Goal: Information Seeking & Learning: Learn about a topic

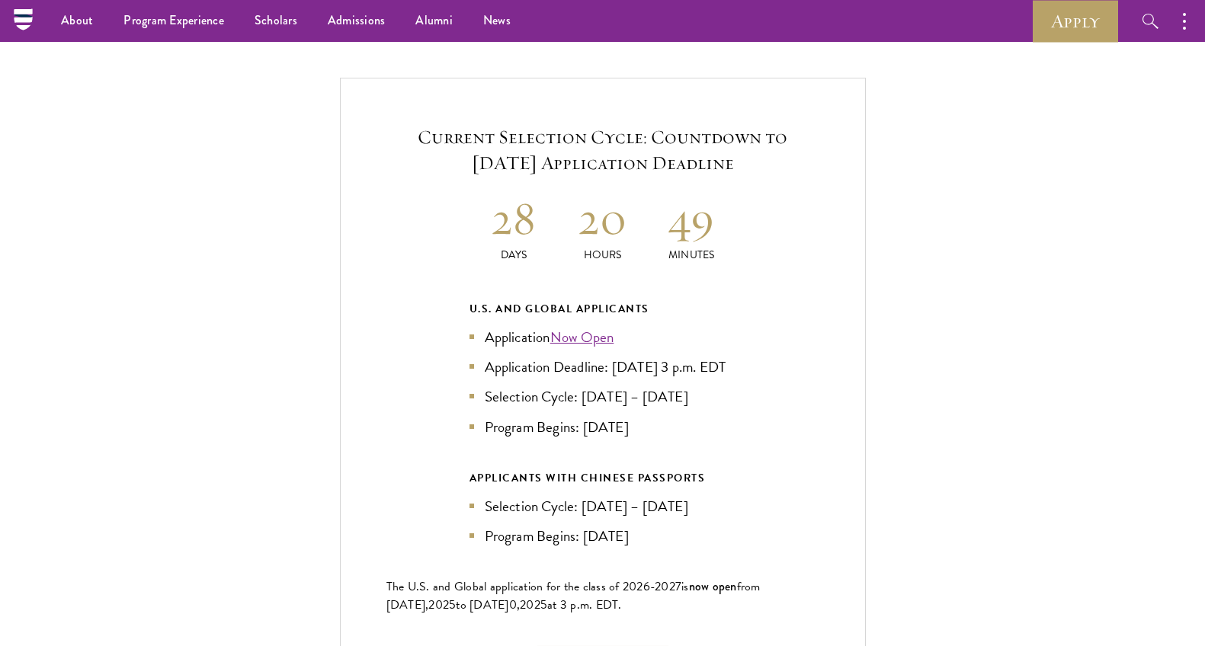
scroll to position [3226, 0]
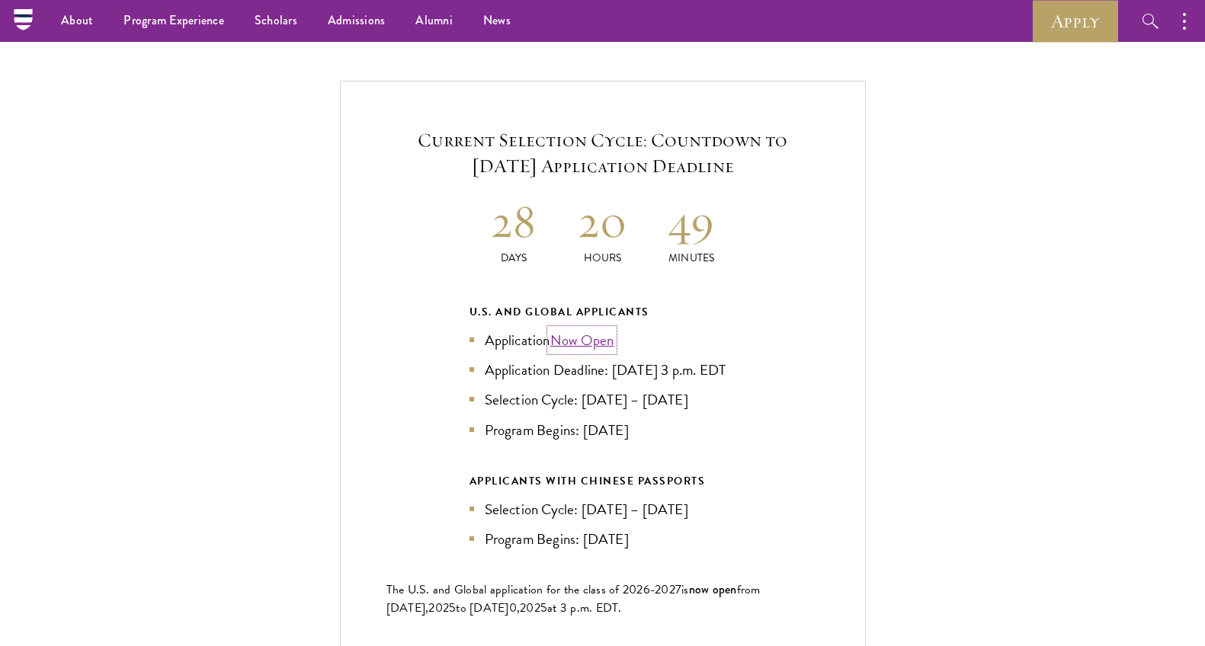
click at [575, 329] on link "Now Open" at bounding box center [582, 340] width 64 height 22
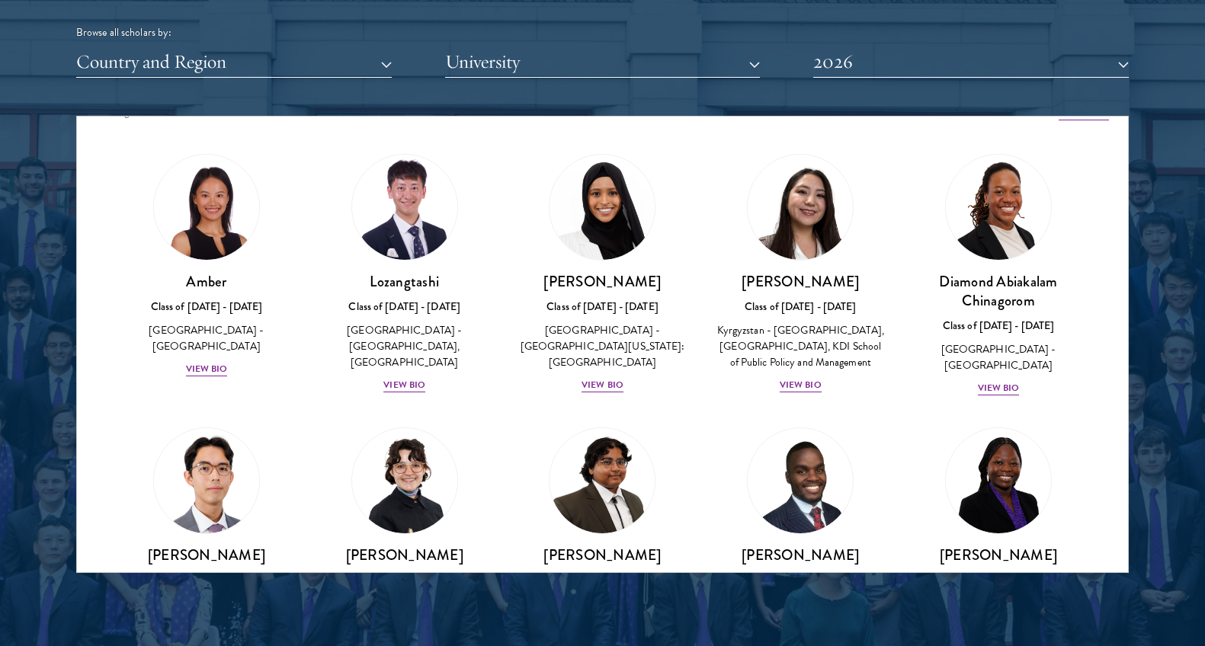
scroll to position [22, 0]
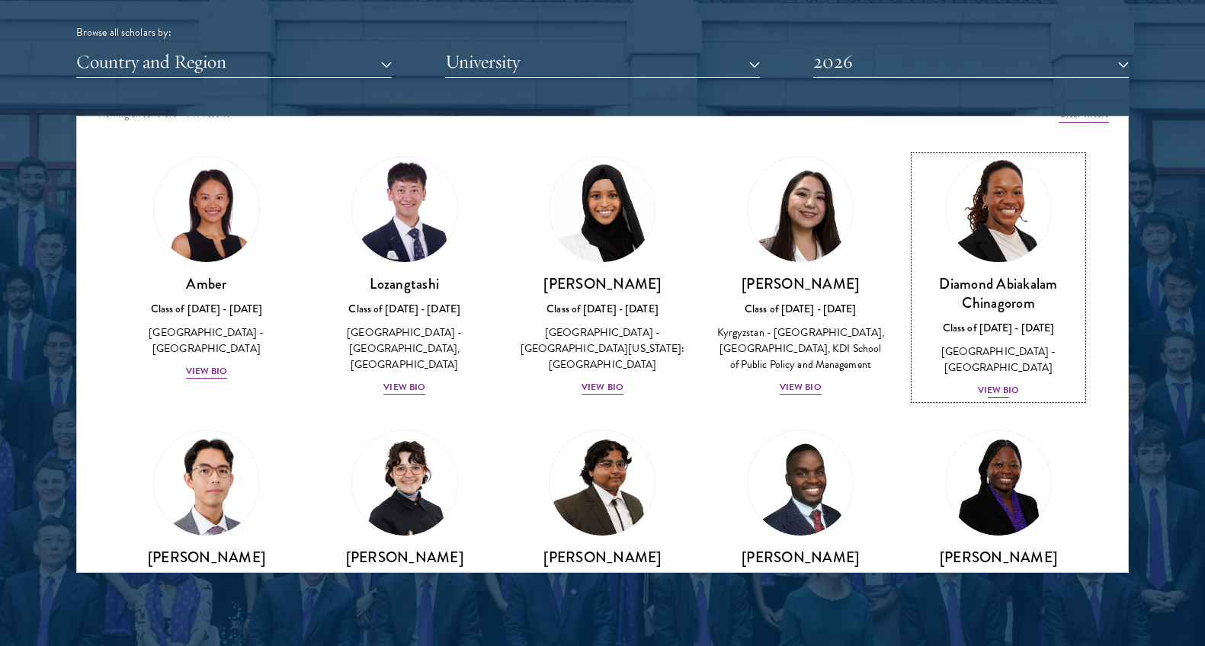
click at [997, 383] on div "View Bio" at bounding box center [999, 390] width 42 height 14
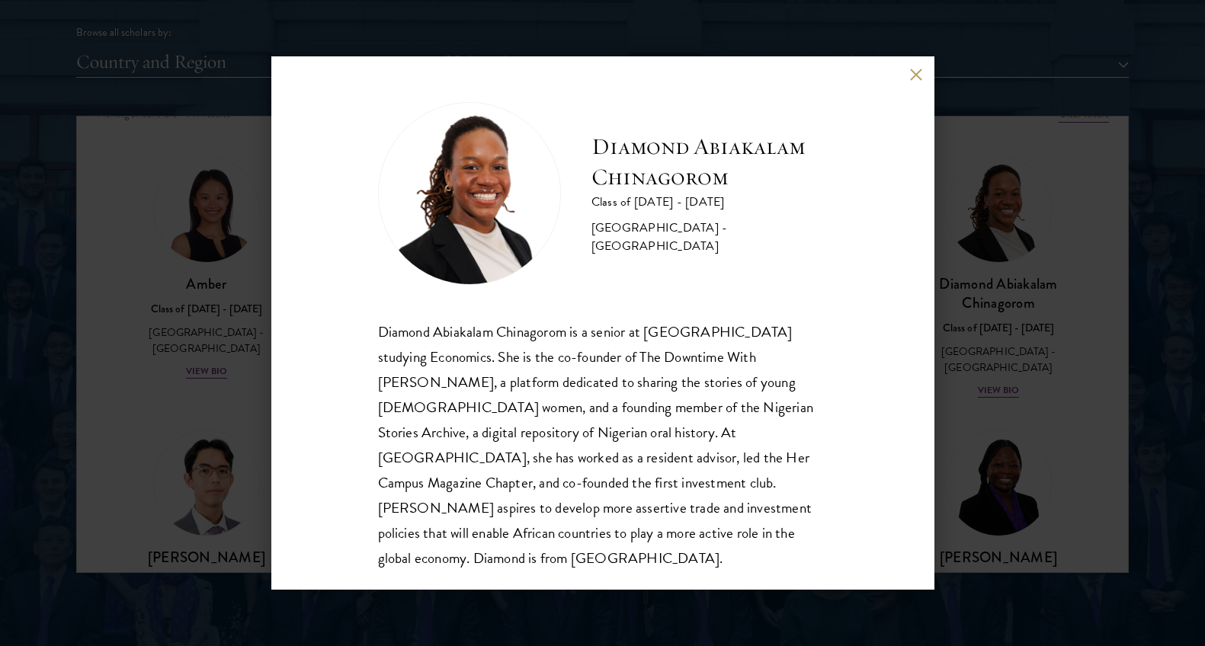
click at [899, 93] on div "Diamond Abiakalam [GEOGRAPHIC_DATA] Class of [DATE] - [DATE] [GEOGRAPHIC_DATA] …" at bounding box center [602, 322] width 663 height 533
click at [906, 69] on div "Diamond Abiakalam [GEOGRAPHIC_DATA] Class of [DATE] - [DATE] [GEOGRAPHIC_DATA] …" at bounding box center [602, 322] width 663 height 533
click at [917, 74] on button at bounding box center [916, 74] width 13 height 13
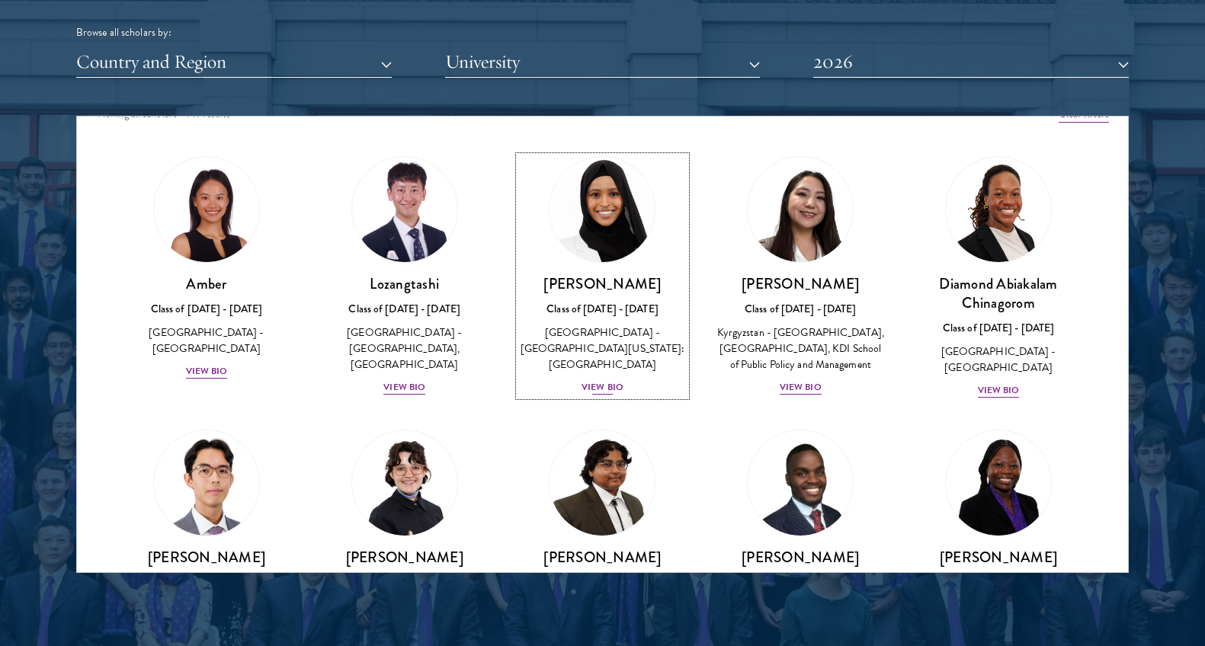
click at [596, 379] on div "[PERSON_NAME] Class of [DATE] - [DATE] [GEOGRAPHIC_DATA] - [GEOGRAPHIC_DATA][US…" at bounding box center [603, 335] width 168 height 122
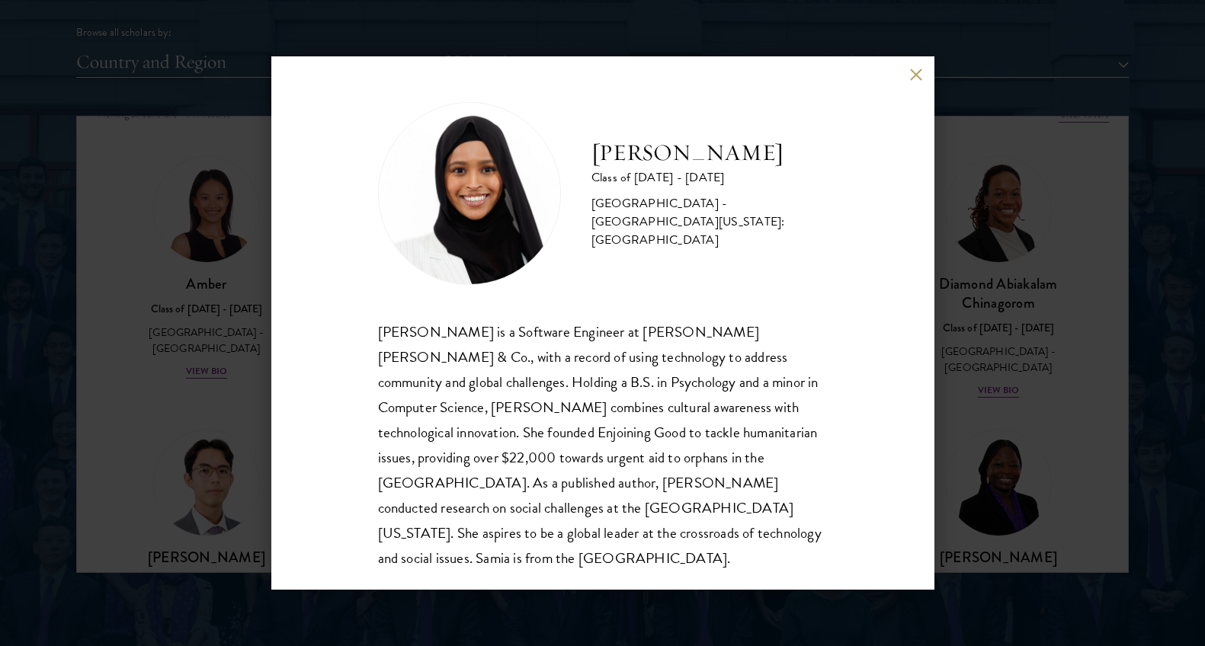
click at [919, 66] on div "[PERSON_NAME] Class of [DATE] - [DATE] [GEOGRAPHIC_DATA] - [GEOGRAPHIC_DATA][US…" at bounding box center [602, 322] width 663 height 533
click at [917, 74] on button at bounding box center [916, 74] width 13 height 13
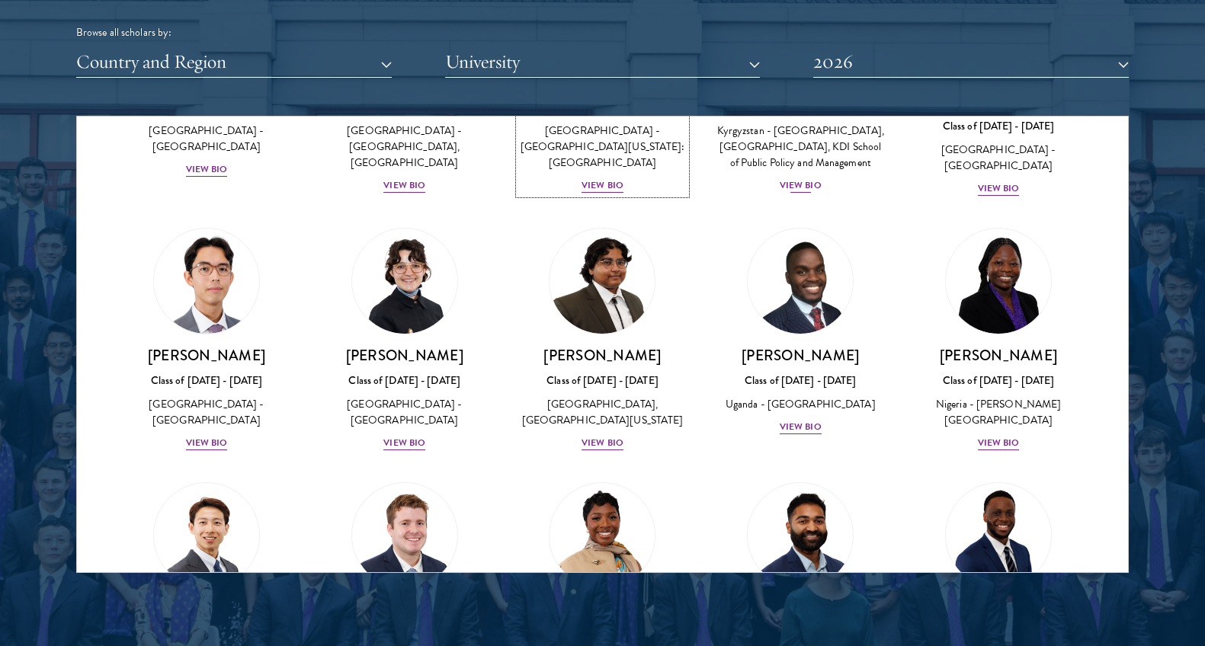
scroll to position [278, 0]
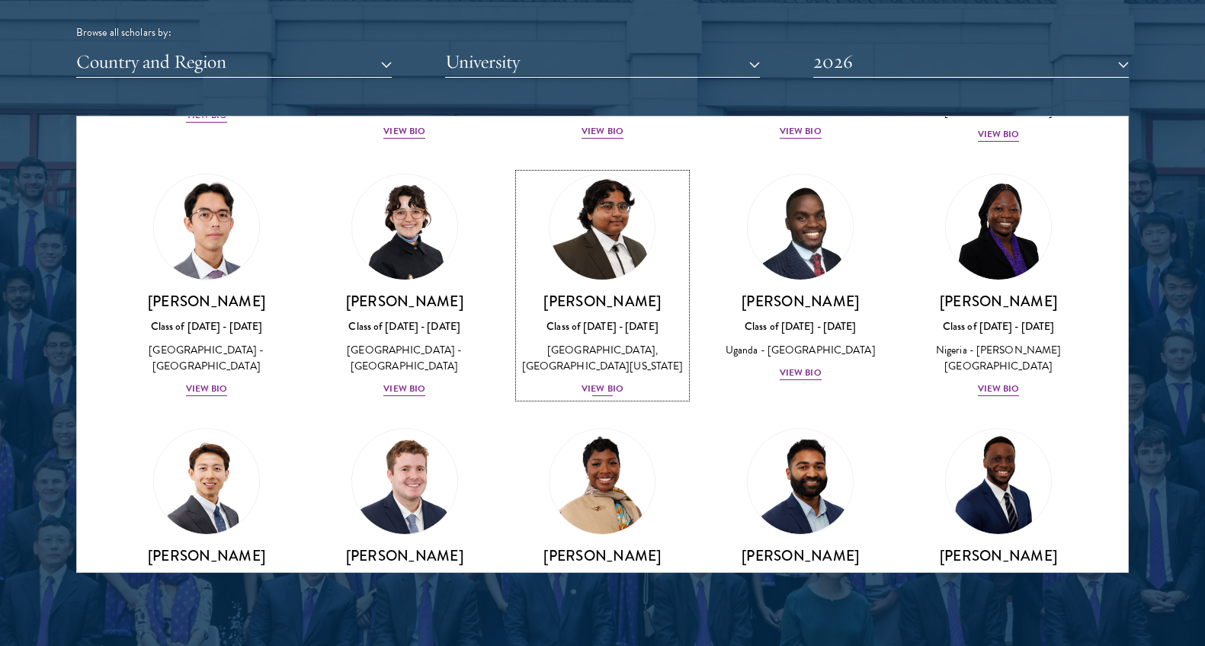
click at [594, 398] on div "[PERSON_NAME] Class of [DATE] - [DATE] [GEOGRAPHIC_DATA] - [GEOGRAPHIC_DATA], […" at bounding box center [603, 345] width 168 height 106
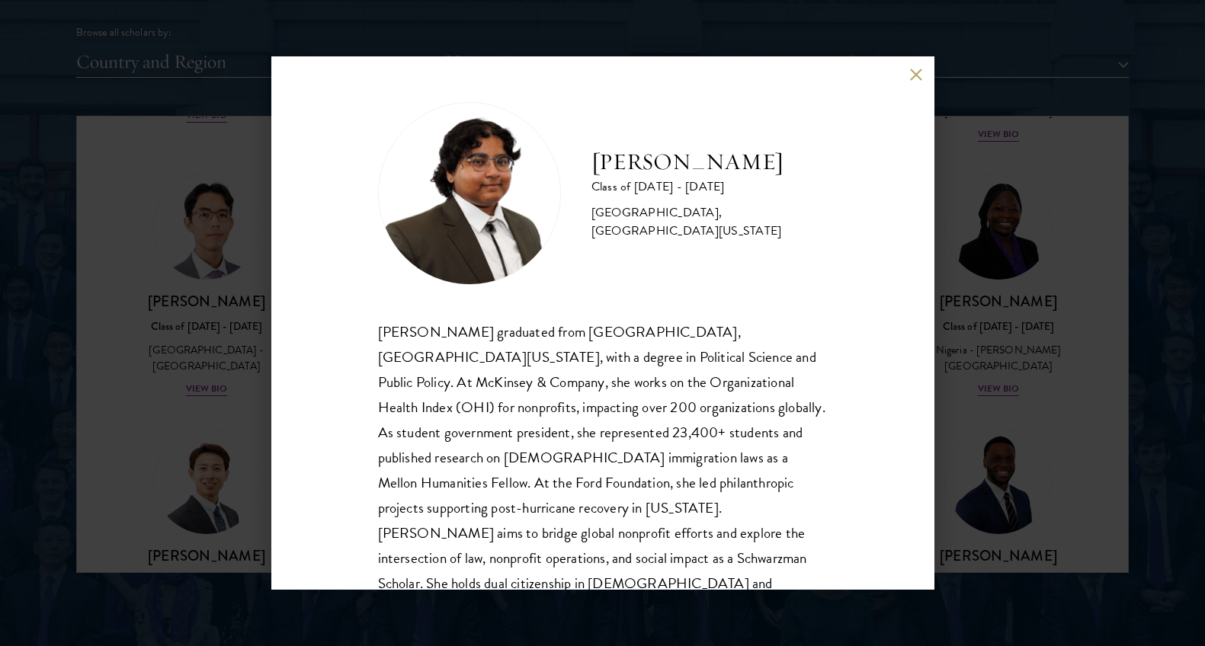
click at [911, 79] on button at bounding box center [916, 74] width 13 height 13
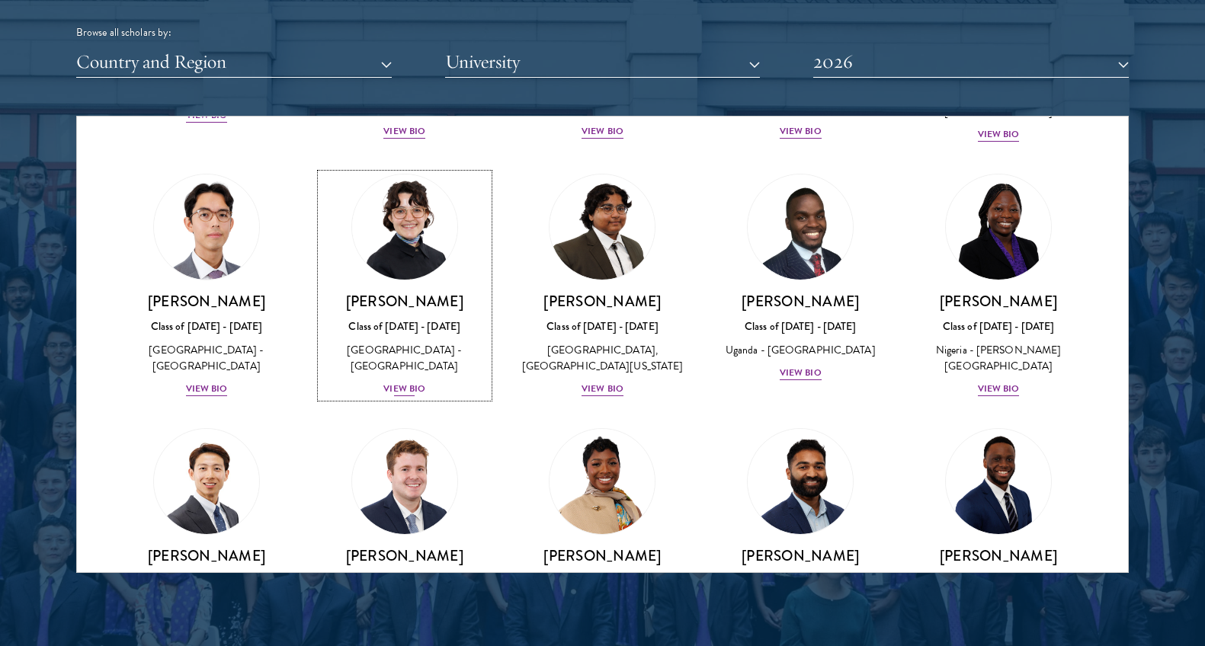
click at [403, 396] on div "View Bio" at bounding box center [404, 389] width 42 height 14
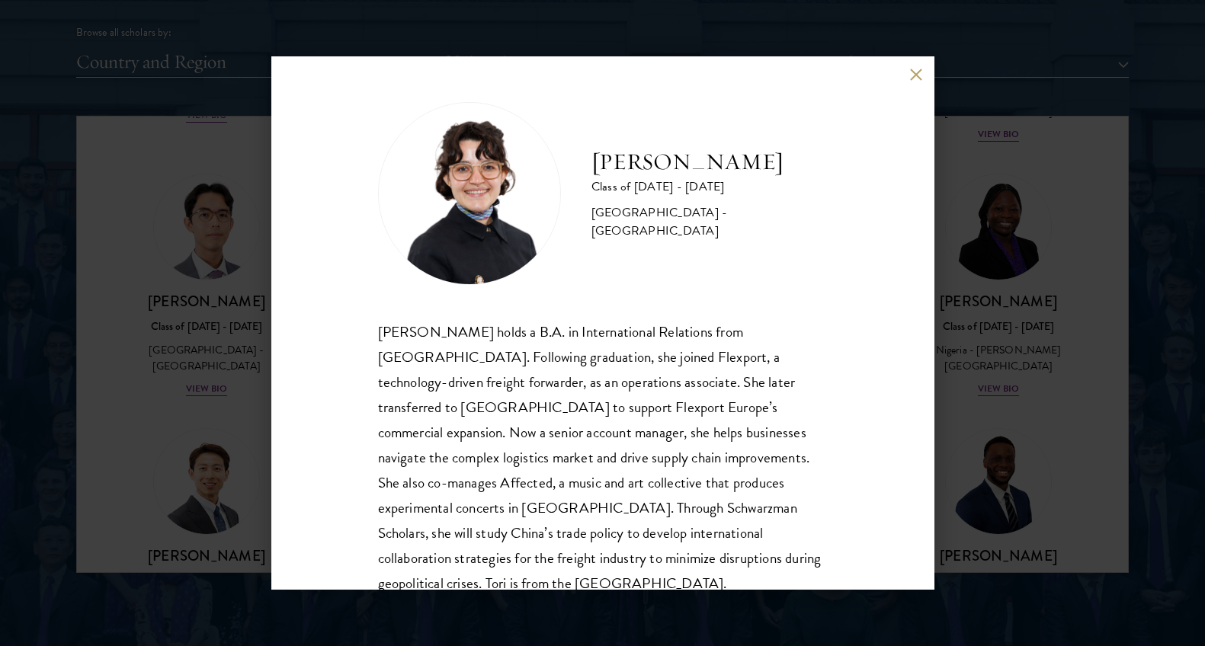
click at [912, 75] on button at bounding box center [916, 74] width 13 height 13
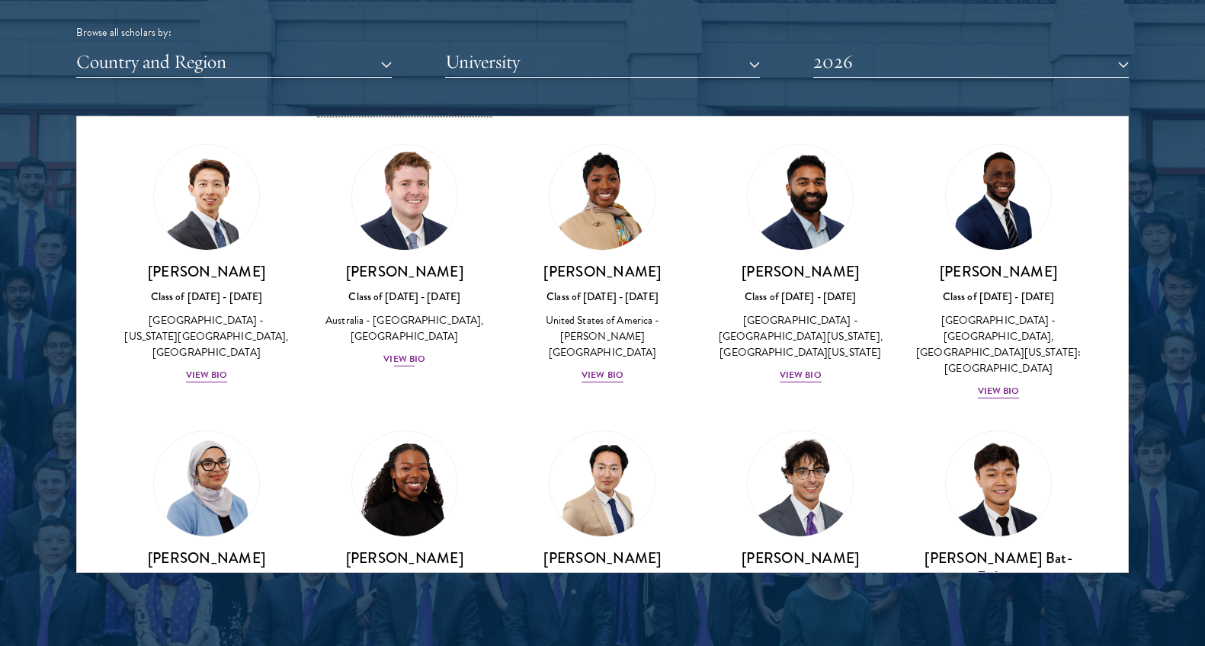
scroll to position [563, 0]
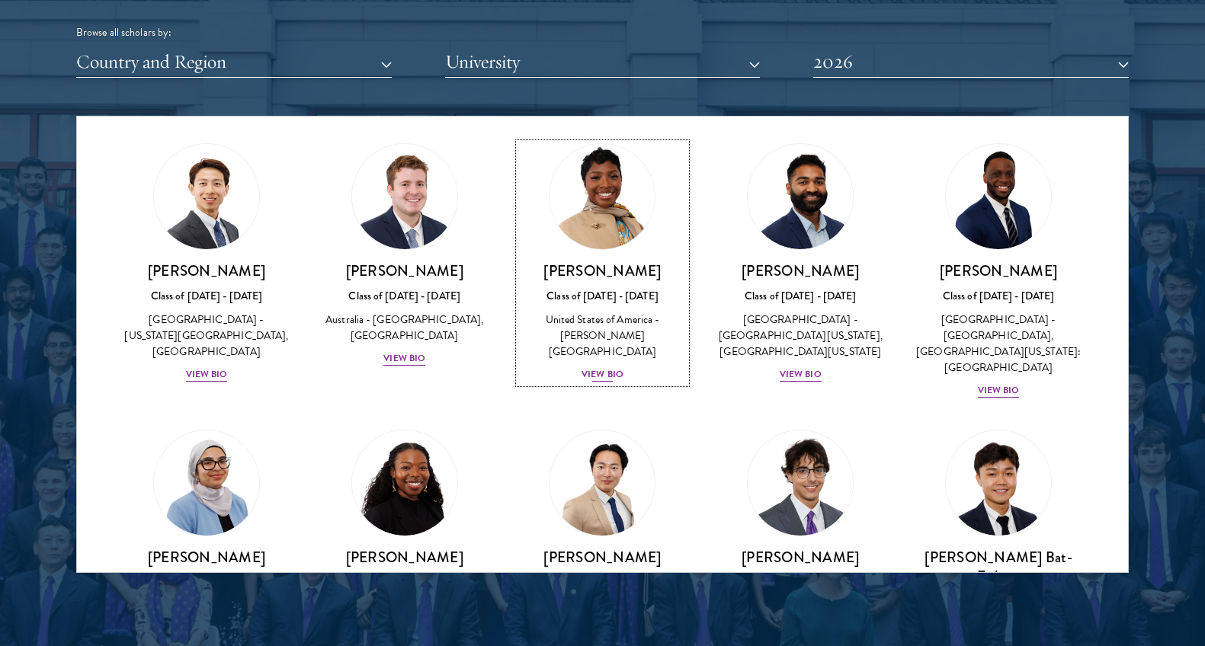
click at [581, 383] on div "[PERSON_NAME] Class of [DATE] - [DATE] [GEOGRAPHIC_DATA] - [PERSON_NAME][GEOGRA…" at bounding box center [603, 322] width 168 height 122
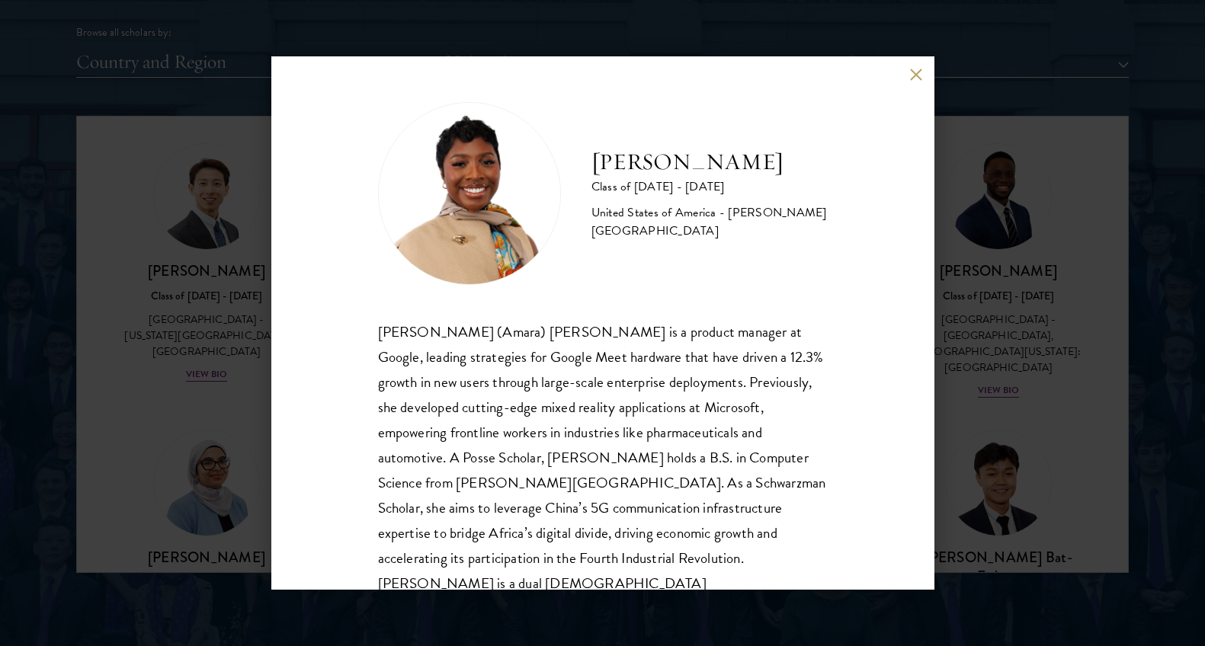
click at [914, 66] on div "[PERSON_NAME] Class of [DATE] - [DATE] [GEOGRAPHIC_DATA] - [PERSON_NAME][GEOGRA…" at bounding box center [602, 322] width 663 height 533
click at [918, 73] on button at bounding box center [916, 74] width 13 height 13
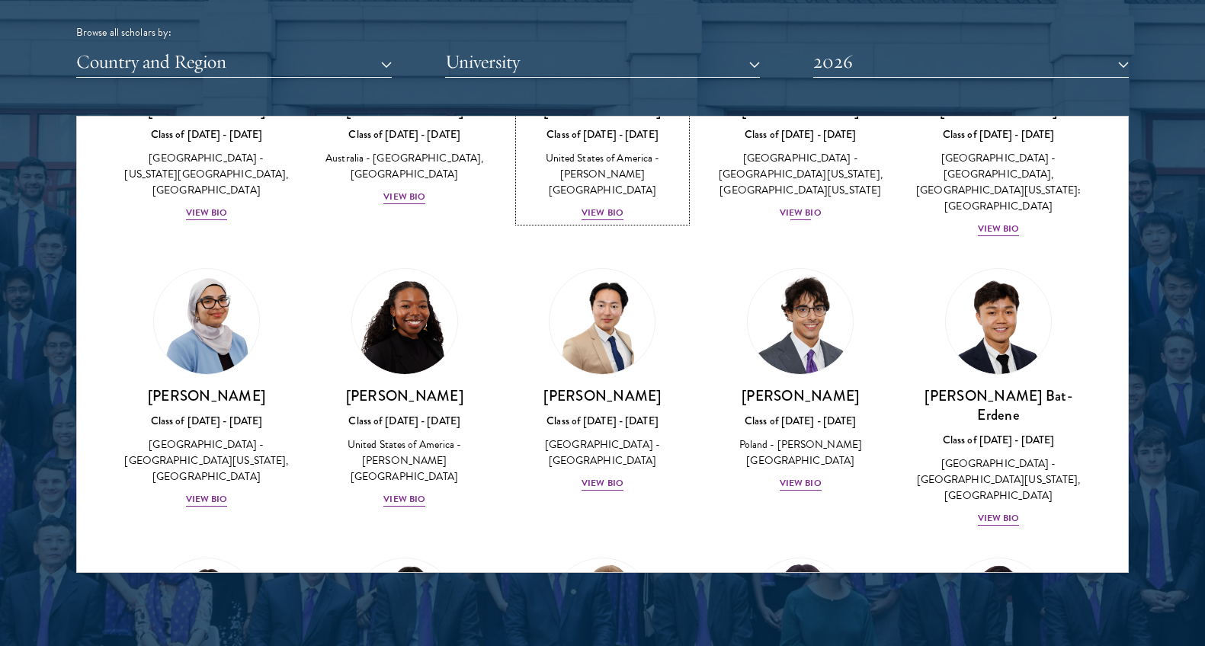
scroll to position [738, 0]
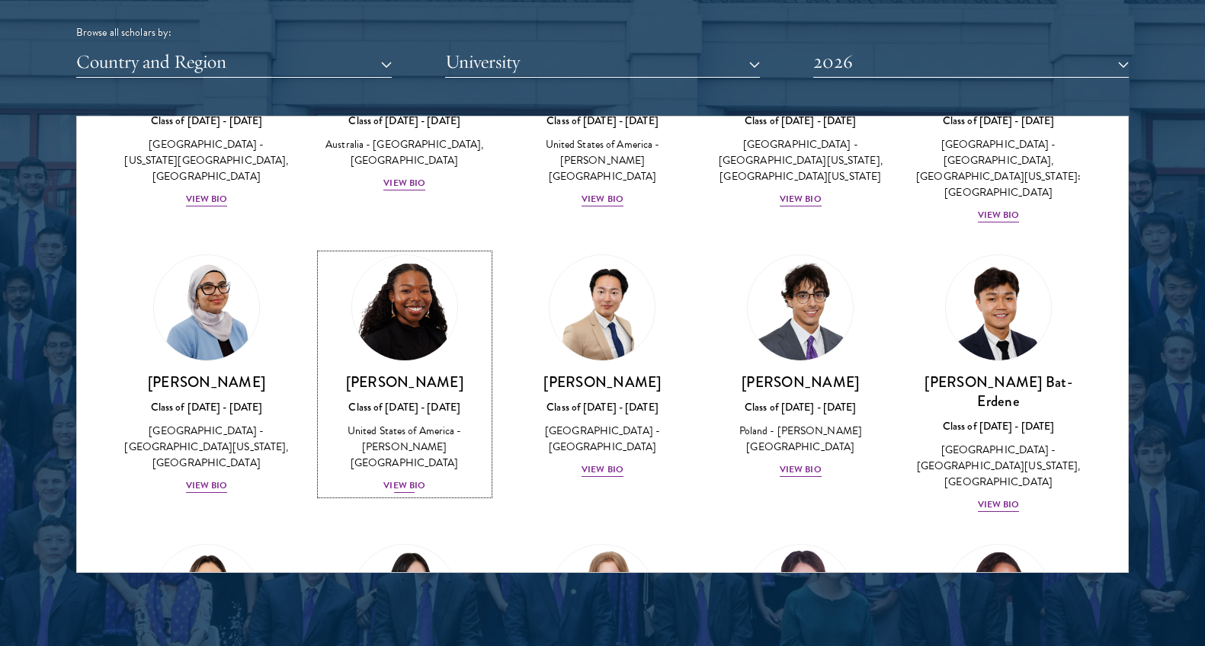
click at [402, 481] on div "View Bio" at bounding box center [404, 486] width 42 height 14
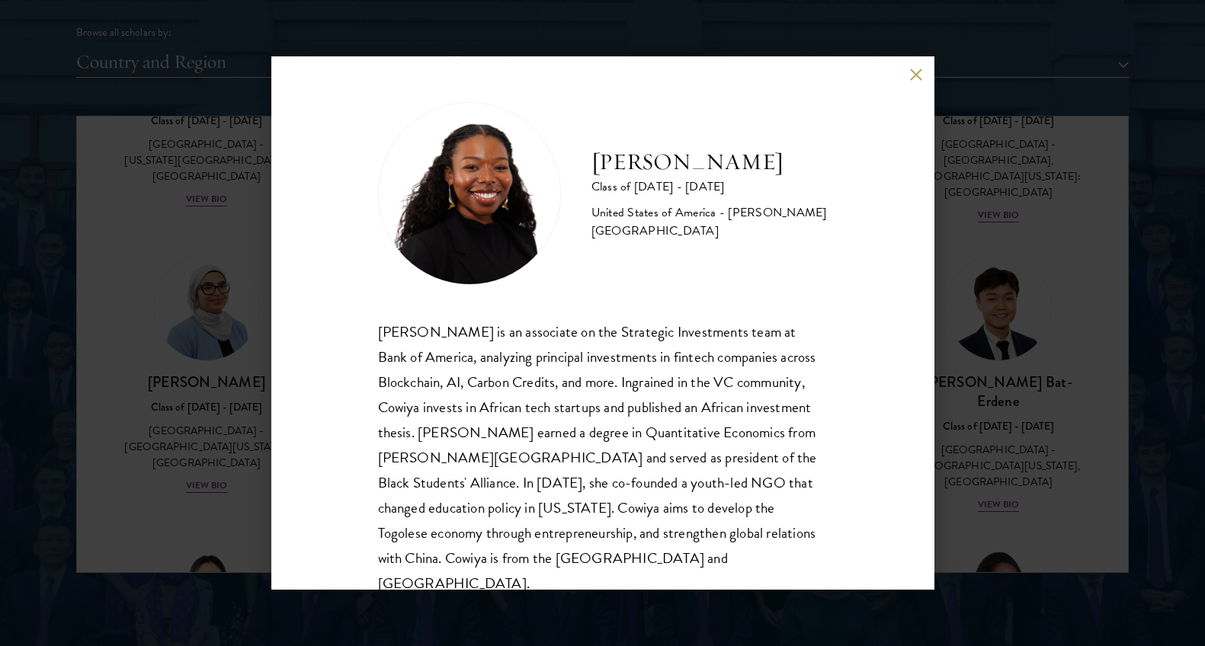
click at [911, 78] on button at bounding box center [916, 74] width 13 height 13
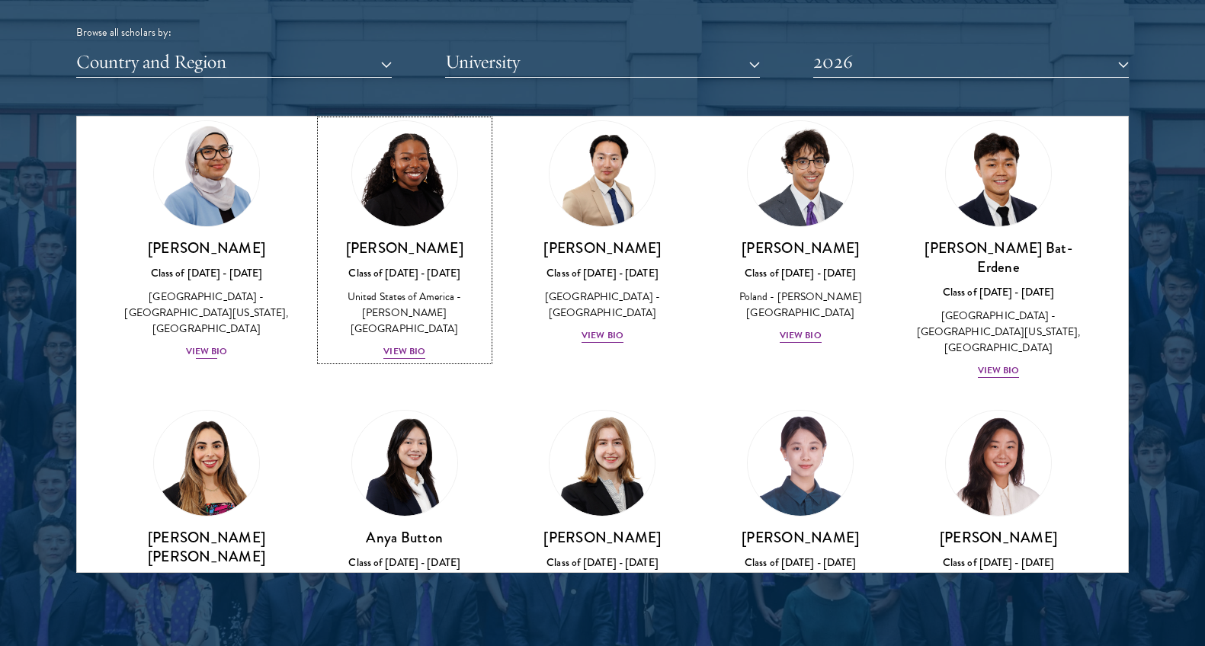
scroll to position [872, 0]
click at [219, 345] on div "View Bio" at bounding box center [207, 352] width 42 height 14
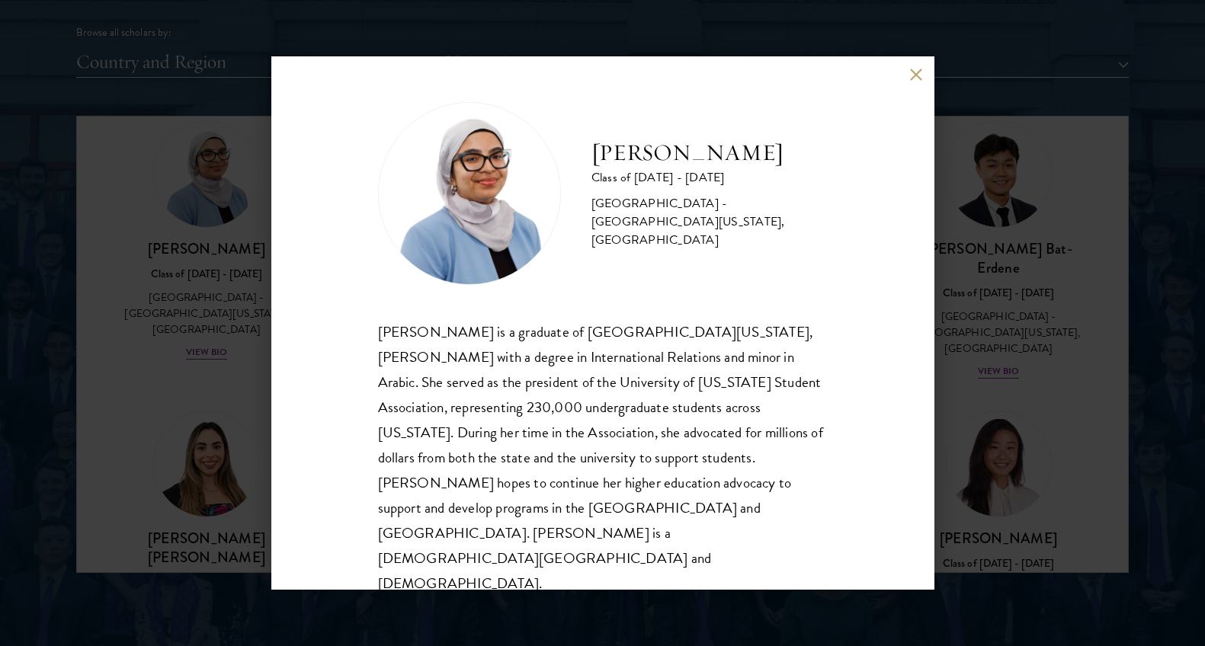
click at [914, 81] on button at bounding box center [916, 74] width 13 height 13
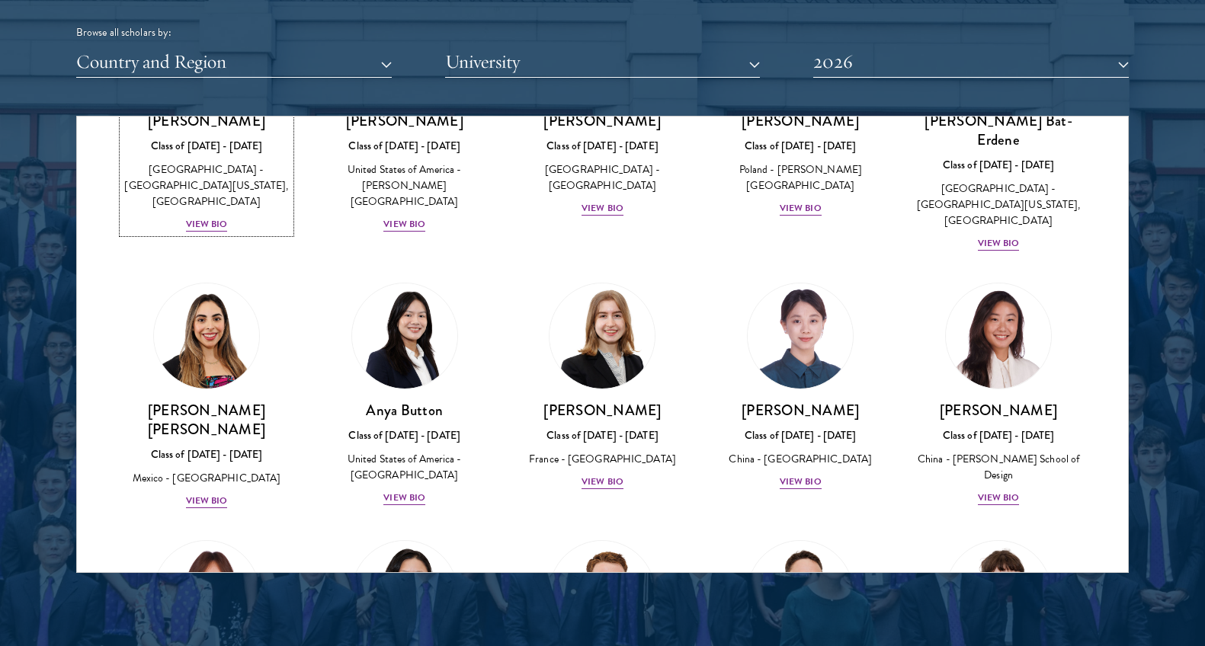
scroll to position [1003, 0]
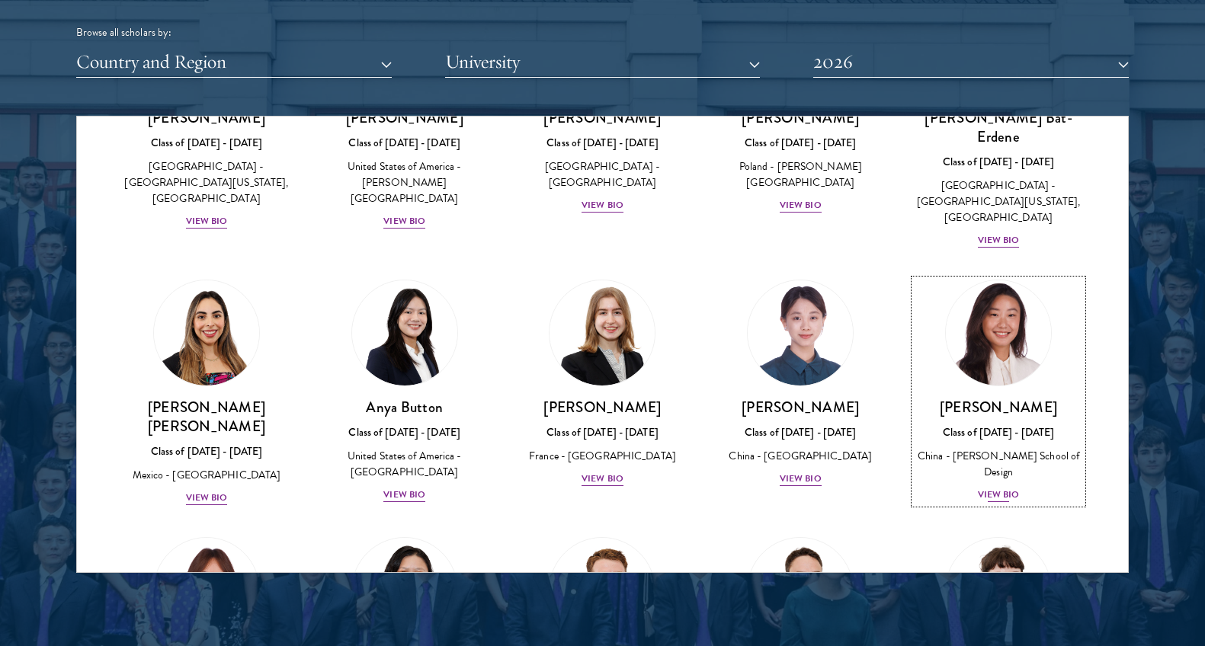
click at [971, 457] on div "[PERSON_NAME] Class of [DATE] - [DATE] [GEOGRAPHIC_DATA] - [PERSON_NAME][GEOGRA…" at bounding box center [998, 451] width 168 height 106
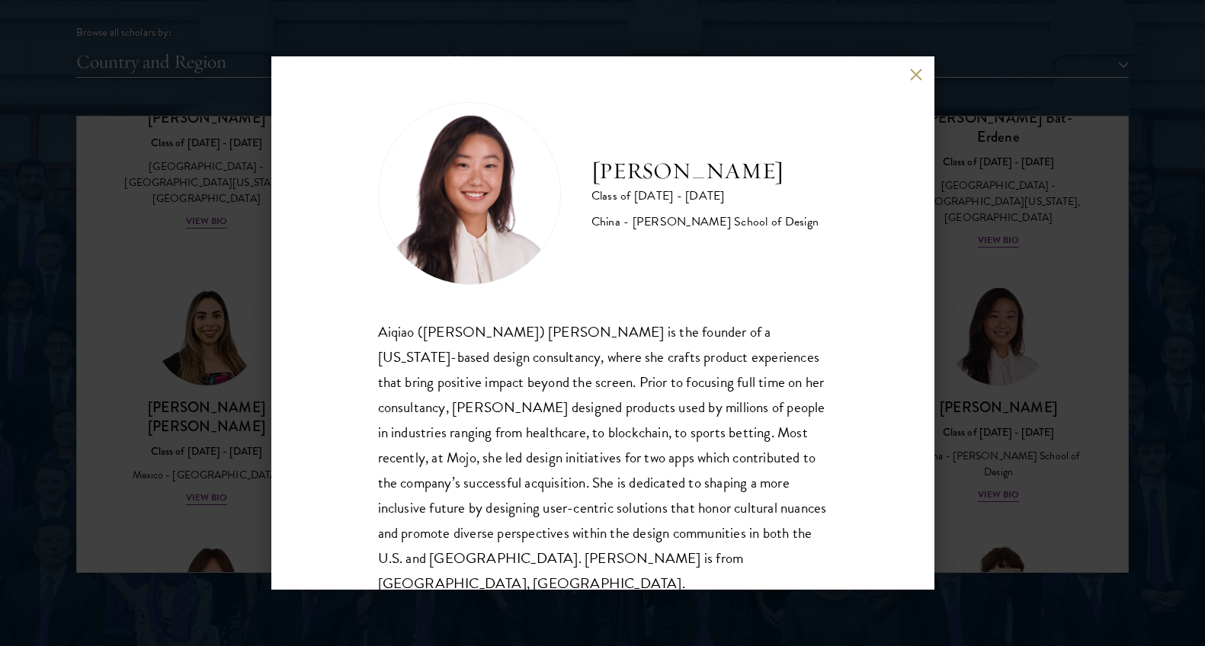
click at [911, 74] on button at bounding box center [916, 74] width 13 height 13
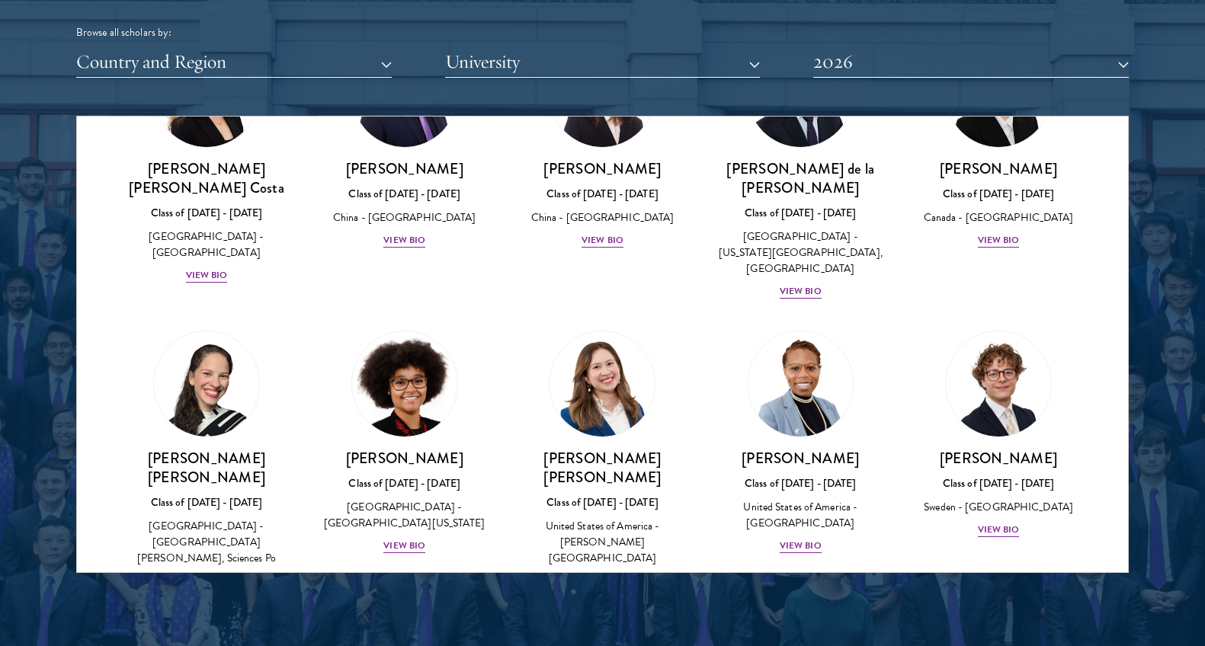
scroll to position [1780, 0]
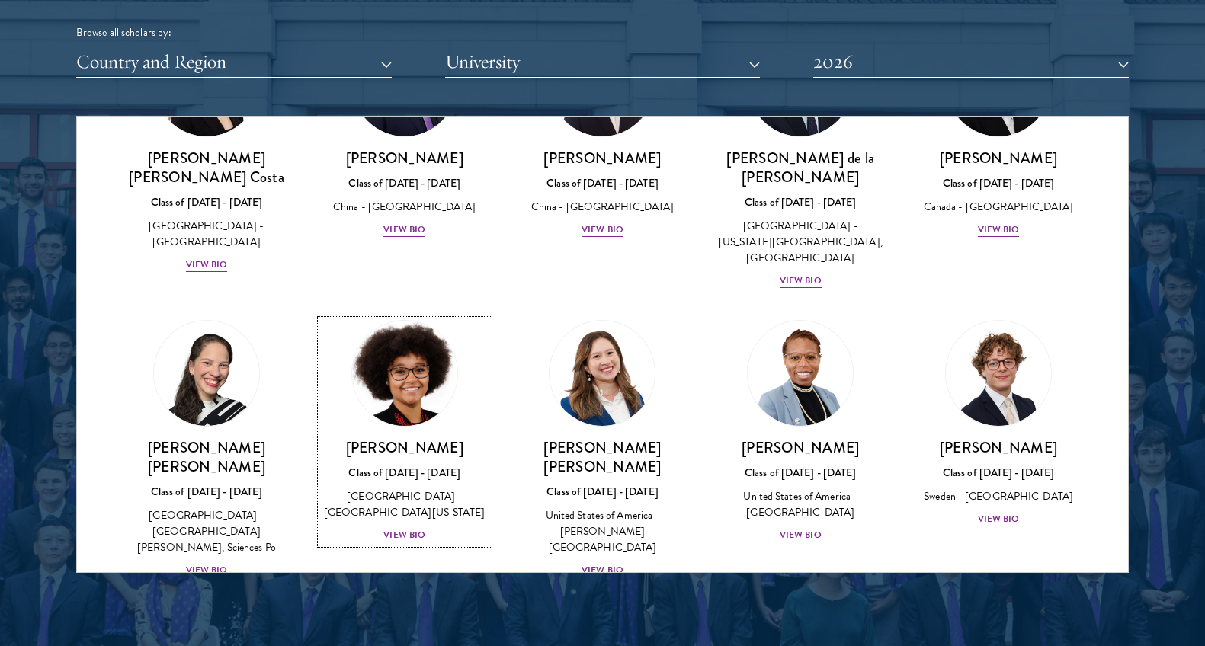
click at [404, 528] on div "View Bio" at bounding box center [404, 535] width 42 height 14
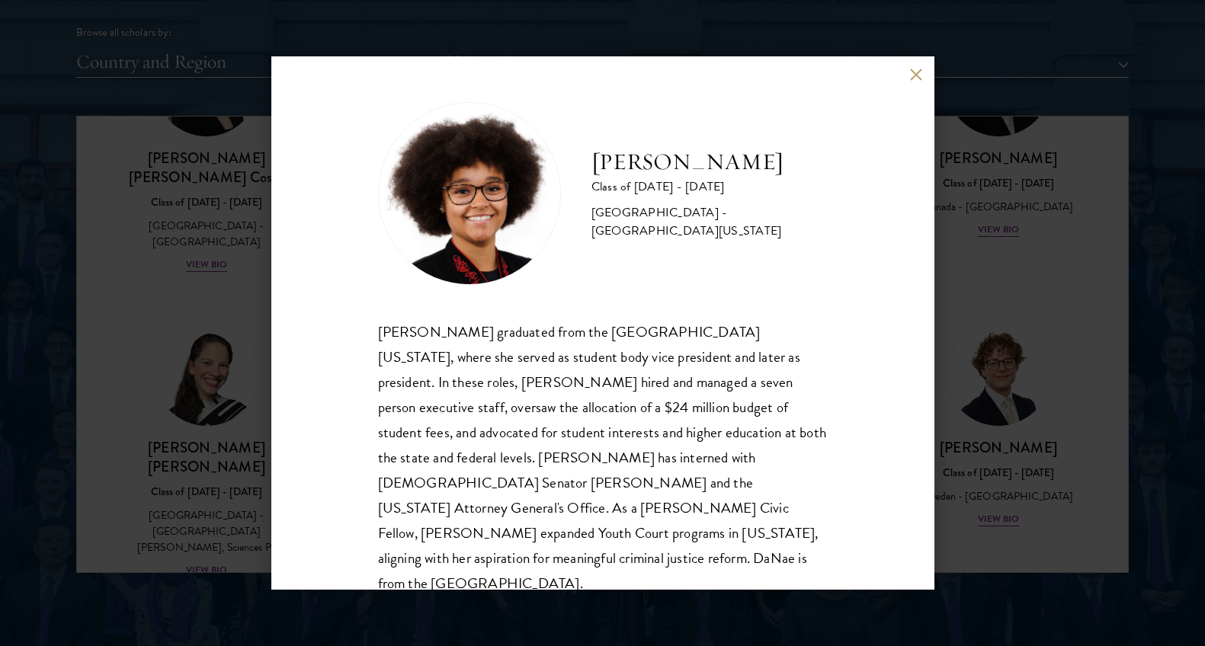
click at [904, 85] on div "[PERSON_NAME] Class of [DATE] - [DATE] [GEOGRAPHIC_DATA] - [GEOGRAPHIC_DATA][US…" at bounding box center [602, 322] width 663 height 533
click at [918, 76] on button at bounding box center [916, 74] width 13 height 13
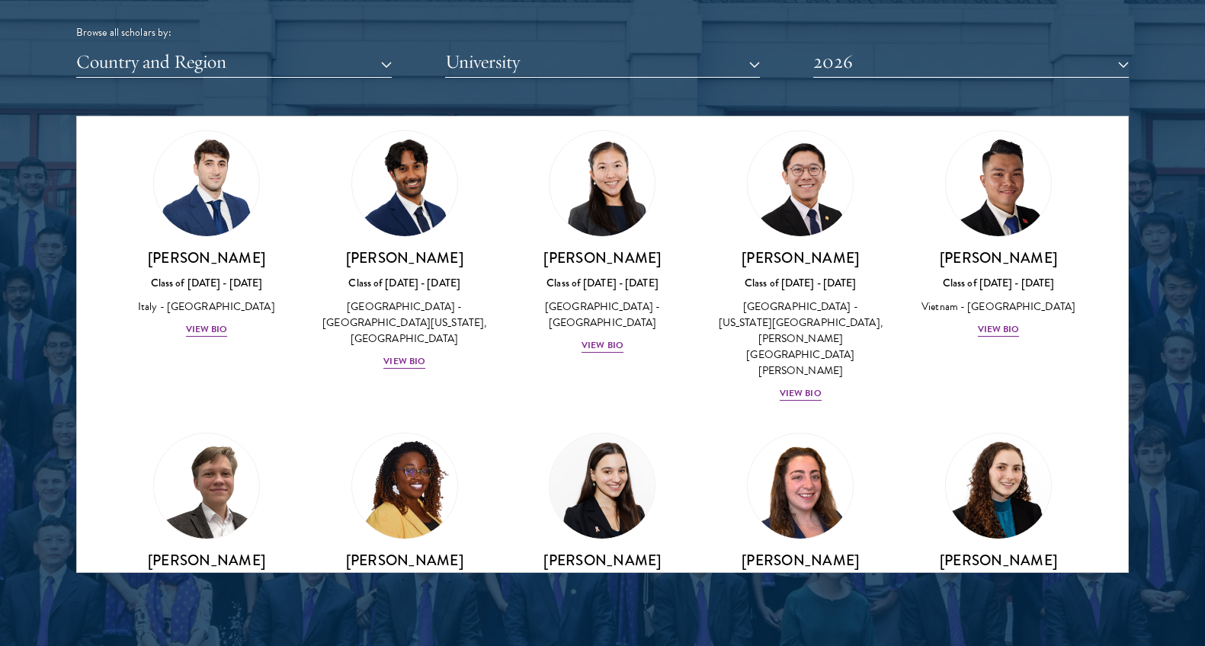
scroll to position [5298, 0]
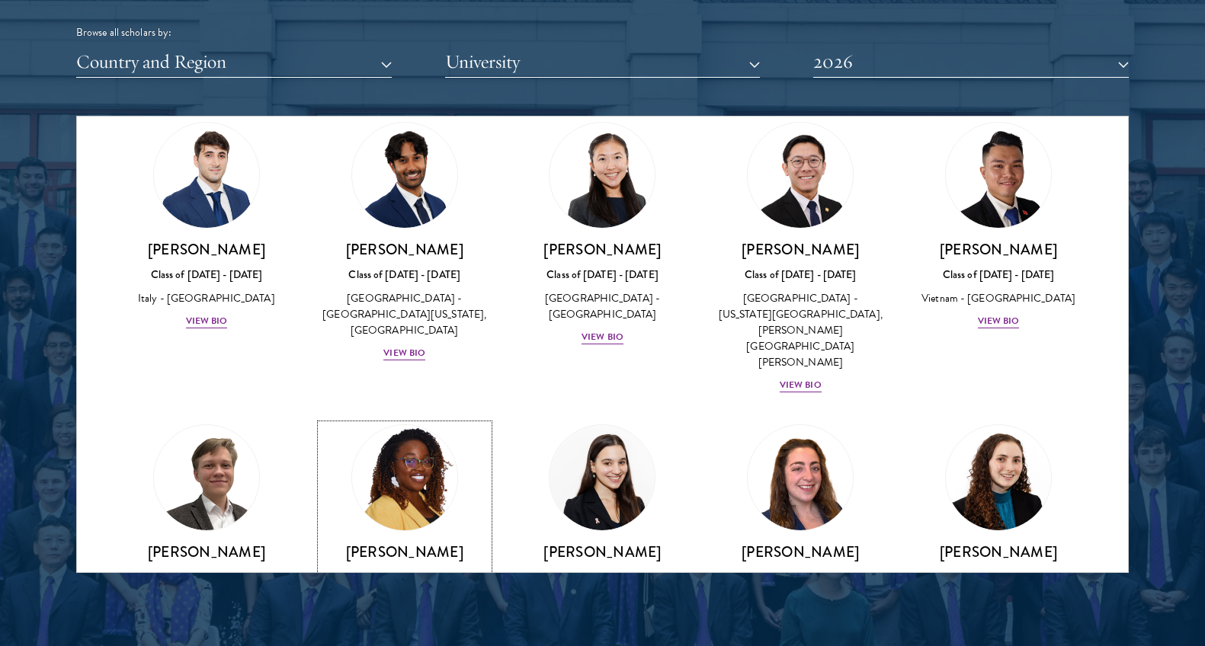
click at [390, 616] on div "View Bio" at bounding box center [404, 623] width 42 height 14
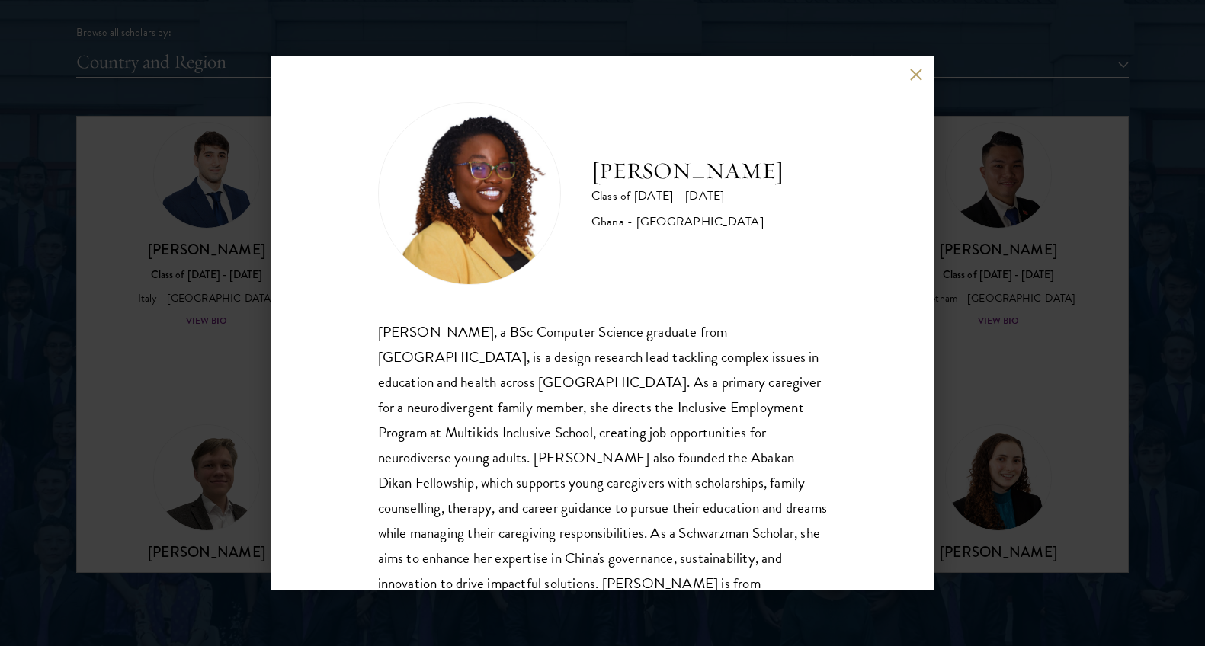
click at [914, 72] on button at bounding box center [916, 74] width 13 height 13
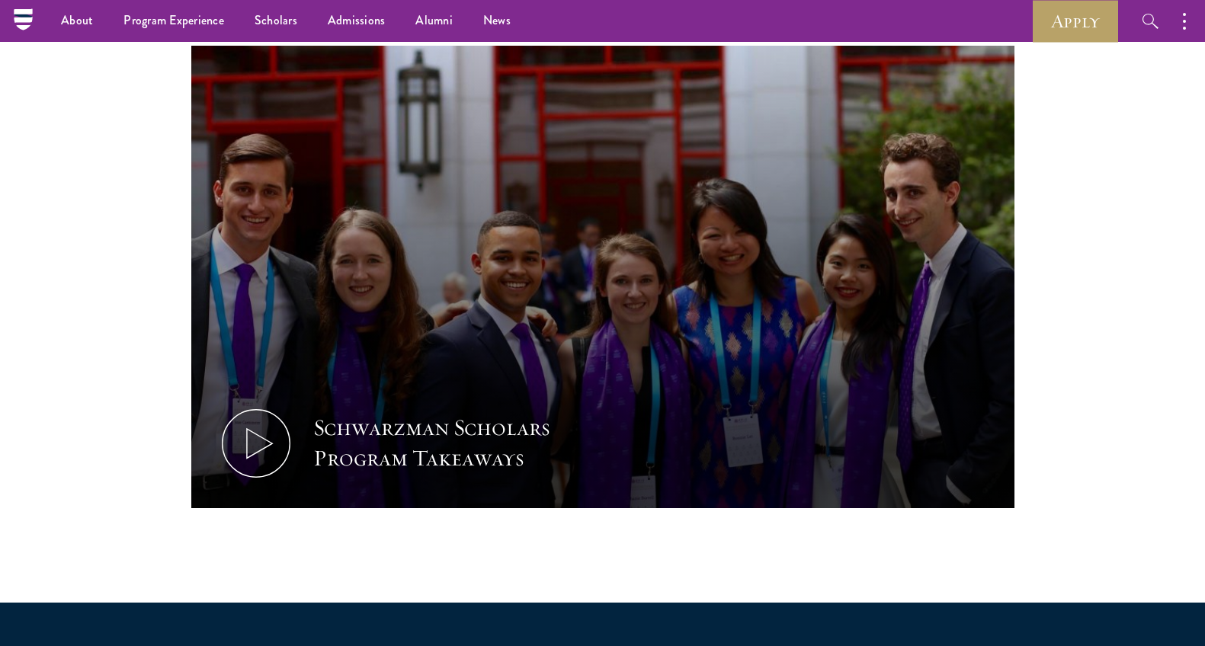
scroll to position [530, 0]
